Goal: Task Accomplishment & Management: Manage account settings

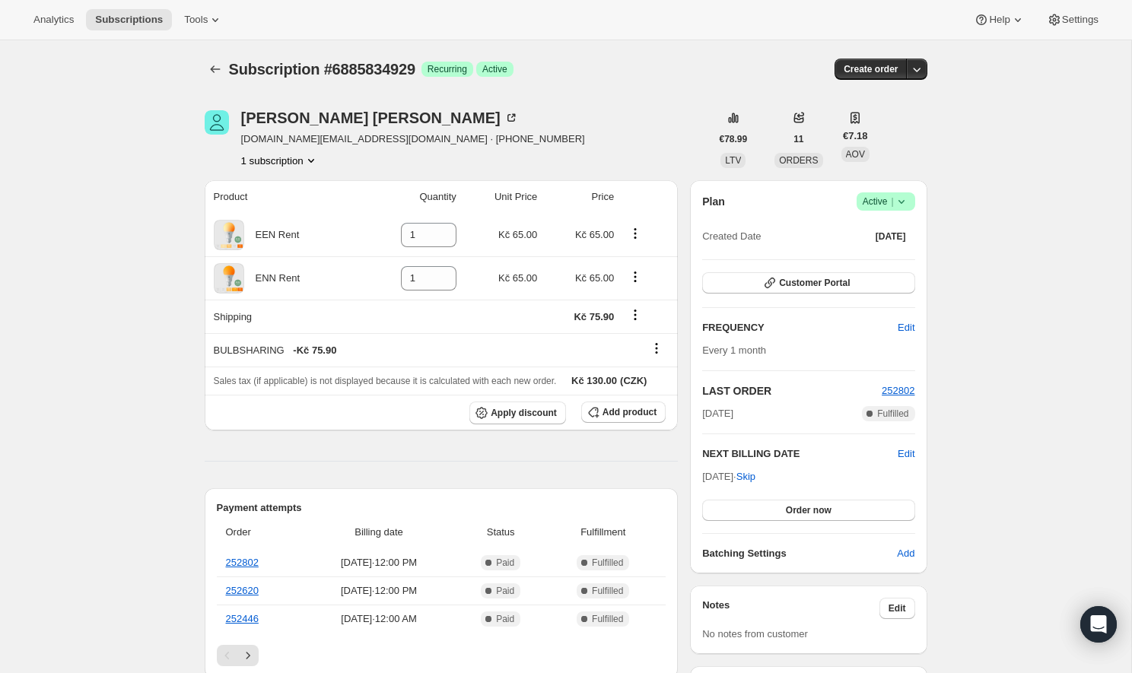
click at [907, 197] on icon at bounding box center [901, 201] width 15 height 15
click at [867, 263] on span "Cancel subscription" at bounding box center [881, 257] width 86 height 15
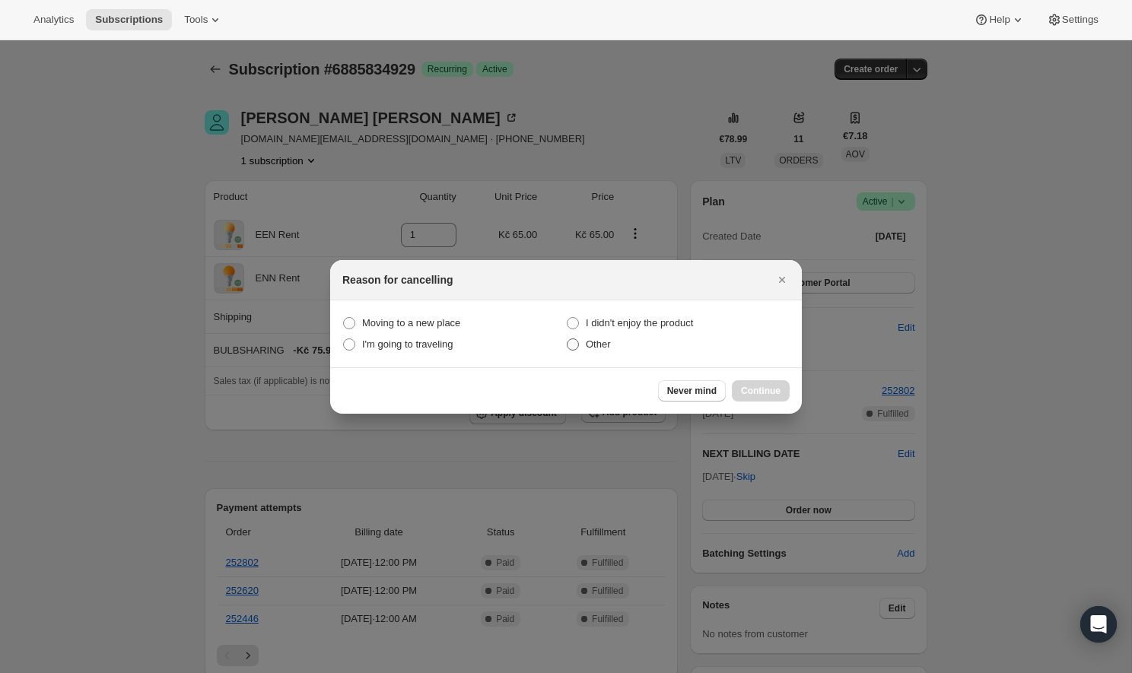
click at [570, 347] on span ":rbm:" at bounding box center [573, 345] width 12 height 12
click at [567, 339] on input "Other" at bounding box center [567, 339] width 1 height 1
radio input "true"
click at [745, 388] on span "Continue" at bounding box center [761, 391] width 40 height 12
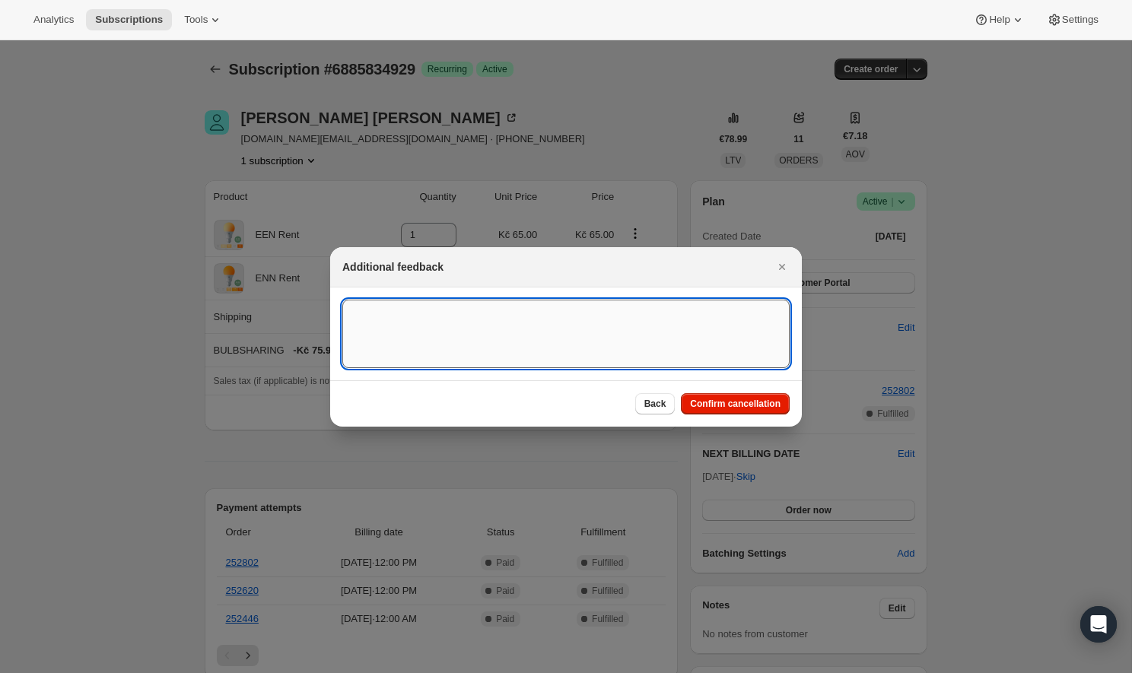
click at [586, 358] on textarea ":rbm:" at bounding box center [565, 334] width 447 height 68
type textarea "Buyout"
click at [742, 403] on span "Confirm cancellation" at bounding box center [735, 404] width 91 height 12
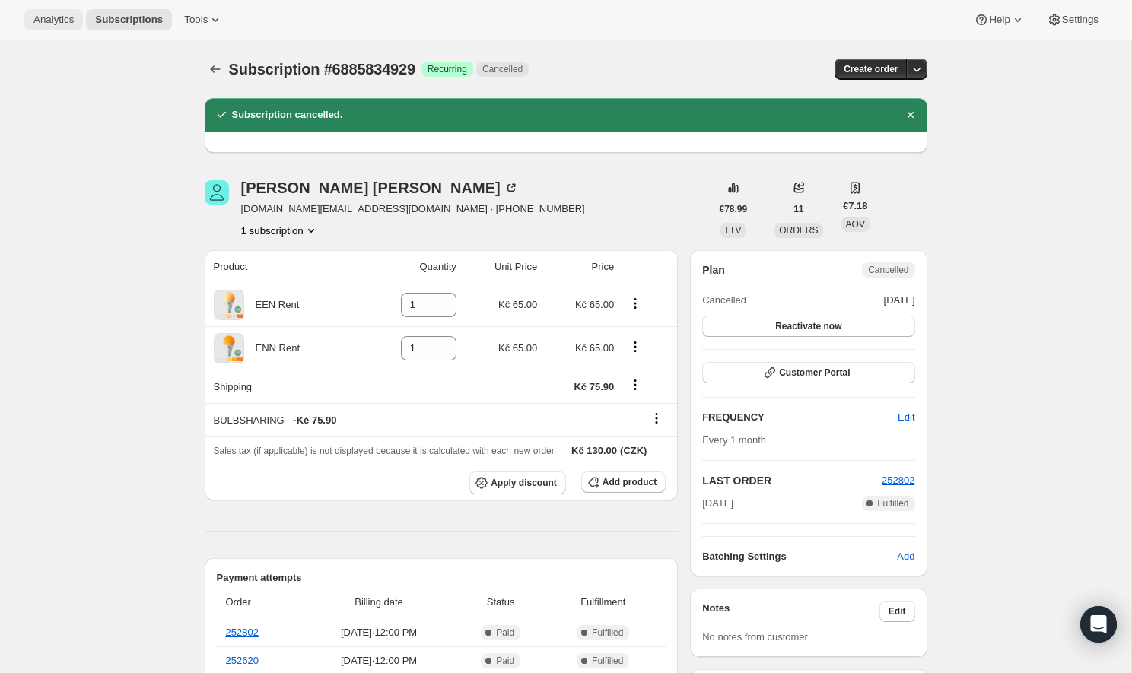
click at [68, 20] on span "Analytics" at bounding box center [53, 20] width 40 height 12
